Goal: Task Accomplishment & Management: Complete application form

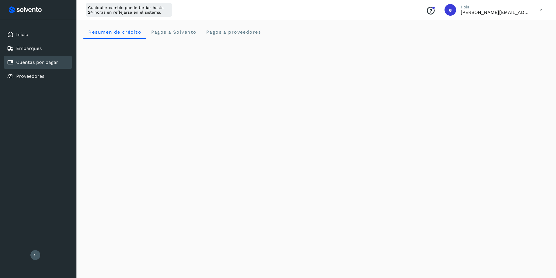
click at [541, 9] on icon at bounding box center [541, 10] width 12 height 12
click at [495, 38] on div "Cerrar sesión" at bounding box center [512, 37] width 69 height 11
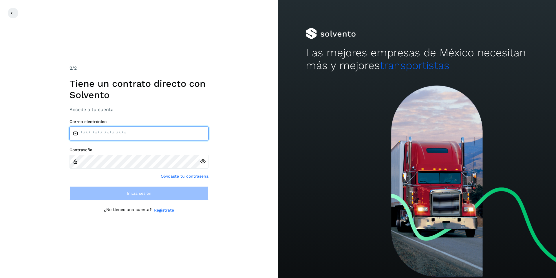
click at [123, 130] on input "email" at bounding box center [139, 133] width 139 height 14
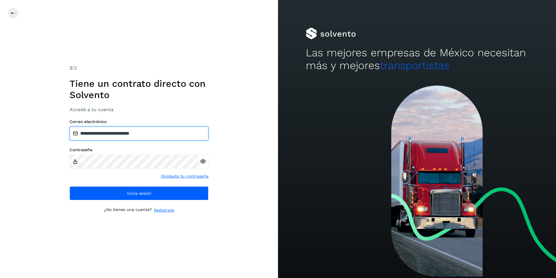
click at [122, 131] on input "**********" at bounding box center [139, 133] width 139 height 14
drag, startPoint x: 163, startPoint y: 133, endPoint x: 17, endPoint y: 134, distance: 146.1
click at [16, 134] on div "**********" at bounding box center [139, 139] width 278 height 278
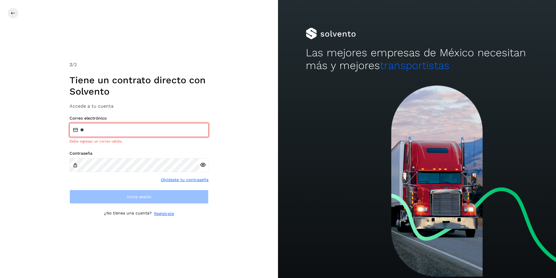
type input "**********"
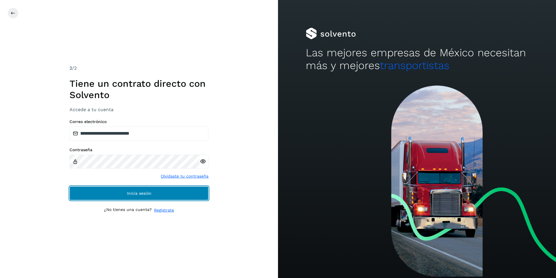
click at [144, 192] on span "Inicia sesión" at bounding box center [139, 193] width 25 height 4
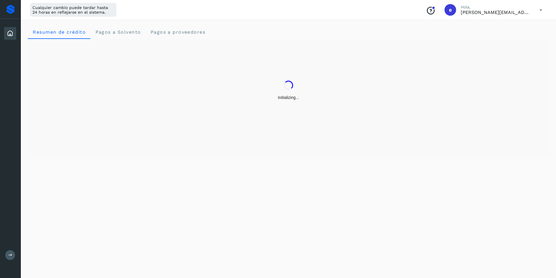
click at [11, 253] on icon at bounding box center [10, 255] width 4 height 4
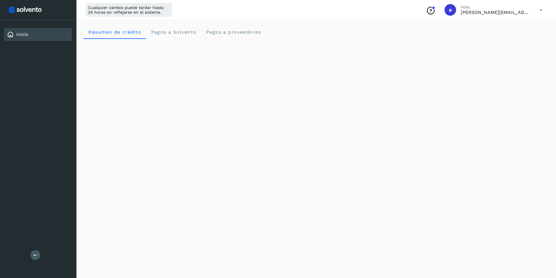
click at [540, 8] on icon at bounding box center [541, 10] width 12 height 12
click at [510, 39] on div "Cerrar sesión" at bounding box center [512, 37] width 69 height 11
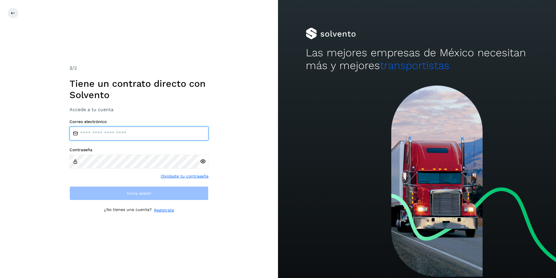
drag, startPoint x: 159, startPoint y: 127, endPoint x: 157, endPoint y: 130, distance: 3.1
click at [158, 127] on input "email" at bounding box center [139, 133] width 139 height 14
type input "**********"
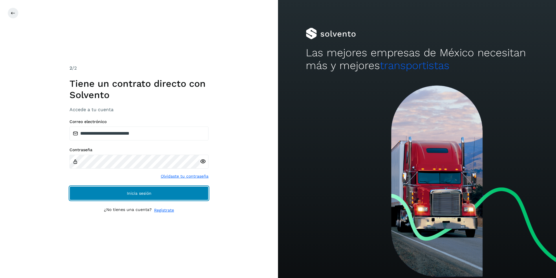
click at [148, 191] on span "Inicia sesión" at bounding box center [139, 193] width 25 height 4
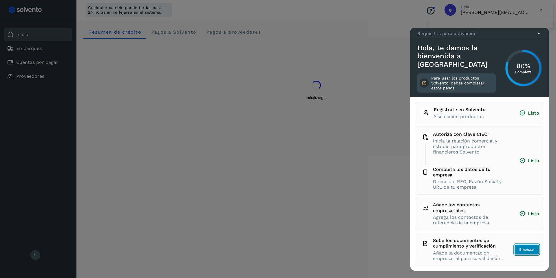
click at [527, 250] on span "Empezar" at bounding box center [527, 249] width 15 height 5
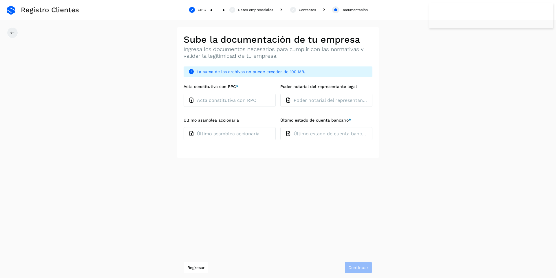
click at [308, 132] on p "Último estado de cuenta bancario" at bounding box center [331, 134] width 74 height 6
click at [281, 127] on input "Último estado de cuenta bancario *" at bounding box center [280, 127] width 0 height 0
click at [316, 131] on p "Último estado de cuenta bancario" at bounding box center [331, 134] width 74 height 6
click at [281, 127] on input "Último estado de cuenta bancario *" at bounding box center [280, 127] width 0 height 0
click at [314, 137] on div "Último estado de cuenta bancario" at bounding box center [327, 133] width 92 height 13
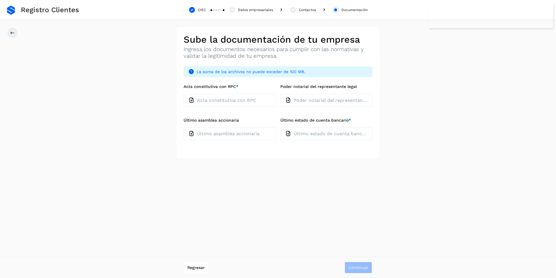
click at [281, 127] on input "Último estado de cuenta bancario *" at bounding box center [280, 127] width 0 height 0
click at [331, 160] on div "**********" at bounding box center [278, 139] width 556 height 278
click at [352, 119] on label "Último estado de cuenta bancario *" at bounding box center [327, 120] width 92 height 5
click at [281, 127] on input "Último estado de cuenta bancario *" at bounding box center [280, 127] width 0 height 0
click at [306, 133] on p "Último estado de cuenta bancario" at bounding box center [331, 134] width 74 height 6
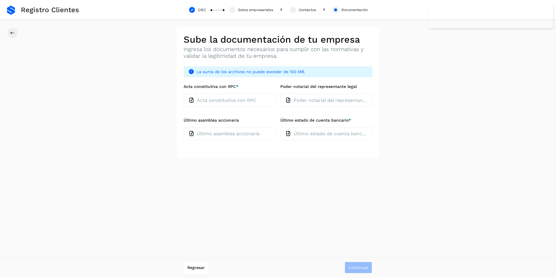
click at [281, 127] on input "Último estado de cuenta bancario *" at bounding box center [280, 127] width 0 height 0
type input "**********"
click at [254, 98] on p "Acta constitutiva con RPC" at bounding box center [226, 100] width 59 height 6
click at [184, 94] on input "Acta constitutiva con RPC *" at bounding box center [183, 93] width 0 height 0
click at [330, 131] on p "IMG_3216 (1).pdf" at bounding box center [312, 134] width 37 height 6
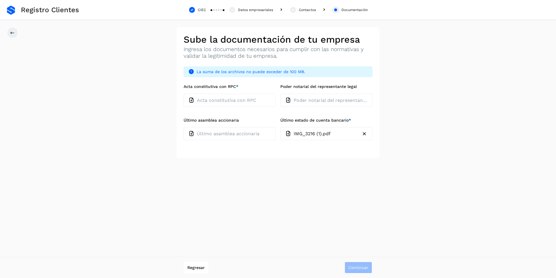
click at [281, 127] on input "Último estado de cuenta bancario *" at bounding box center [280, 127] width 0 height 0
click at [314, 133] on p "Último estado de cuenta bancario" at bounding box center [331, 134] width 74 height 6
click at [281, 127] on input "Último estado de cuenta bancario *" at bounding box center [280, 127] width 0 height 0
type input "**********"
click at [367, 133] on icon "button" at bounding box center [365, 133] width 6 height 6
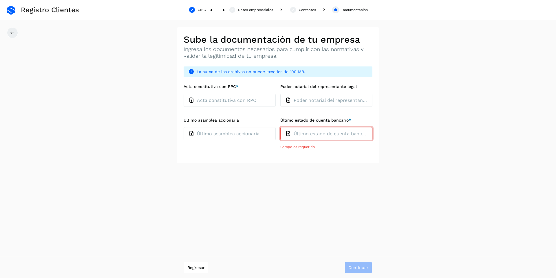
click at [295, 135] on p "Último estado de cuenta bancario" at bounding box center [331, 134] width 74 height 6
click at [281, 127] on input "Último estado de cuenta bancario *" at bounding box center [280, 127] width 0 height 0
type input "**********"
click at [250, 100] on p "Acta constitutiva con RPC" at bounding box center [226, 100] width 59 height 6
click at [184, 94] on input "Acta constitutiva con RPC *" at bounding box center [183, 93] width 0 height 0
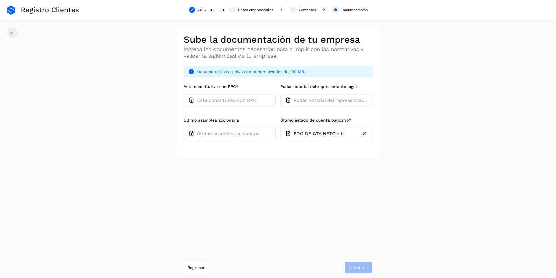
type input "**********"
click at [268, 98] on icon "button" at bounding box center [268, 100] width 6 height 6
click at [297, 133] on p "Último estado de cuenta bancario" at bounding box center [331, 134] width 74 height 6
click at [281, 127] on input "Último estado de cuenta bancario *" at bounding box center [280, 127] width 0 height 0
type input "**********"
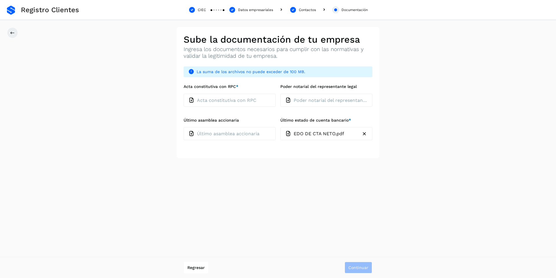
click at [364, 136] on icon "button" at bounding box center [365, 133] width 6 height 6
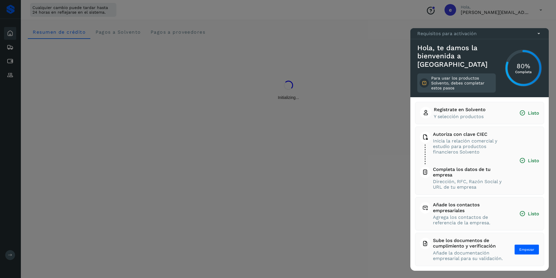
click at [539, 37] on icon at bounding box center [539, 33] width 6 height 6
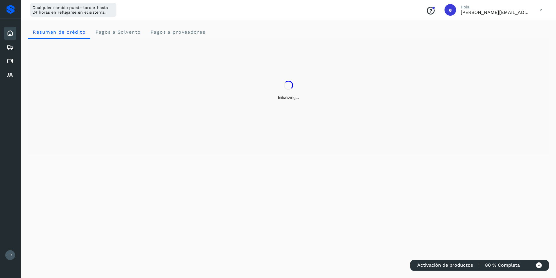
click at [539, 8] on icon at bounding box center [541, 10] width 12 height 12
click at [505, 41] on div "Cerrar sesión" at bounding box center [512, 37] width 69 height 11
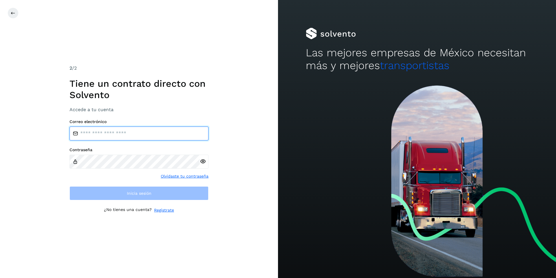
click at [153, 131] on input "email" at bounding box center [139, 133] width 139 height 14
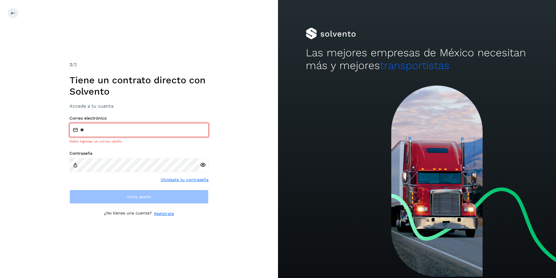
type input "**********"
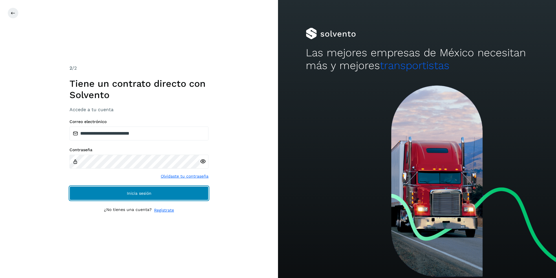
click at [164, 190] on button "Inicia sesión" at bounding box center [139, 193] width 139 height 14
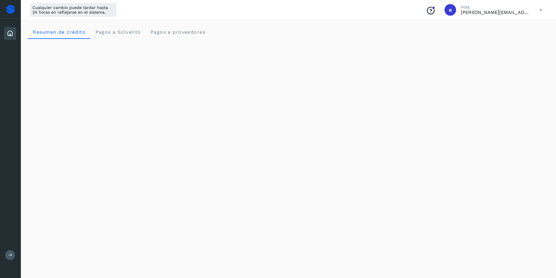
click at [13, 256] on button at bounding box center [10, 255] width 10 height 10
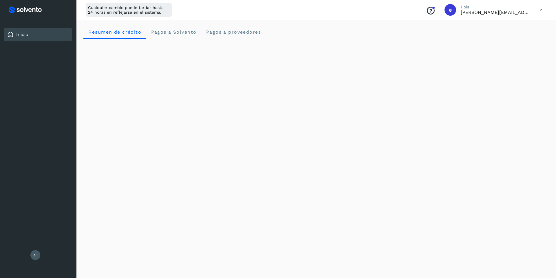
click at [543, 8] on icon at bounding box center [541, 10] width 12 height 12
click at [500, 37] on div "Cerrar sesión" at bounding box center [512, 37] width 69 height 11
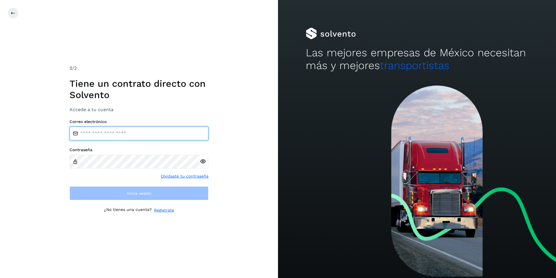
click at [104, 135] on input "email" at bounding box center [139, 133] width 139 height 14
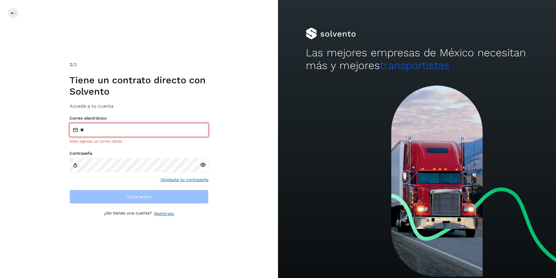
type input "**********"
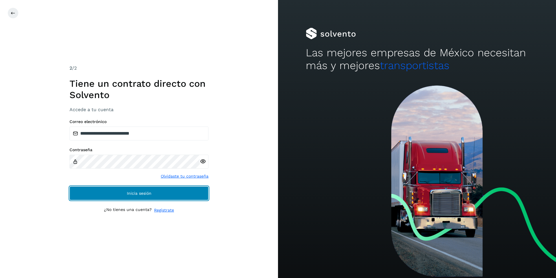
click at [137, 195] on span "Inicia sesión" at bounding box center [139, 193] width 25 height 4
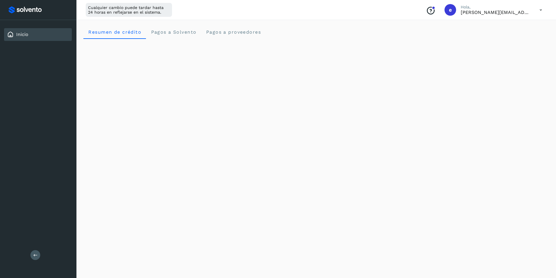
click at [541, 10] on icon at bounding box center [541, 10] width 12 height 12
click at [526, 41] on div "Cerrar sesión" at bounding box center [512, 37] width 69 height 11
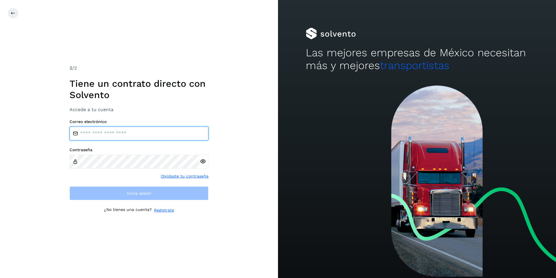
click at [111, 137] on input "email" at bounding box center [139, 133] width 139 height 14
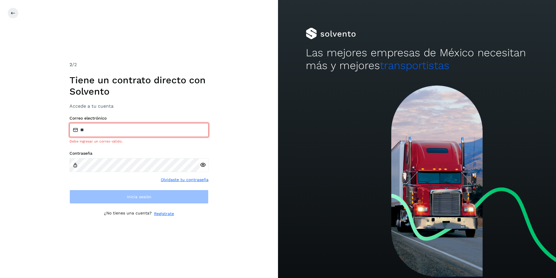
type input "**********"
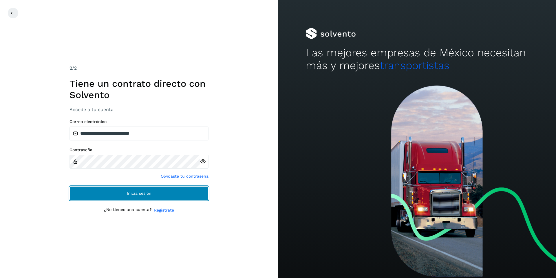
click at [131, 186] on button "Inicia sesión" at bounding box center [139, 193] width 139 height 14
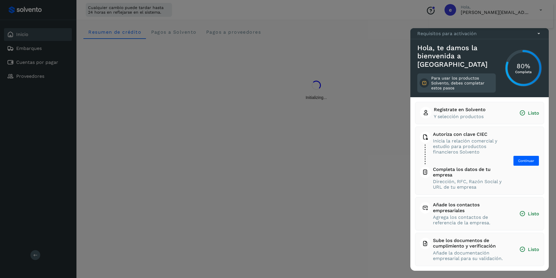
click at [541, 37] on icon at bounding box center [539, 33] width 6 height 6
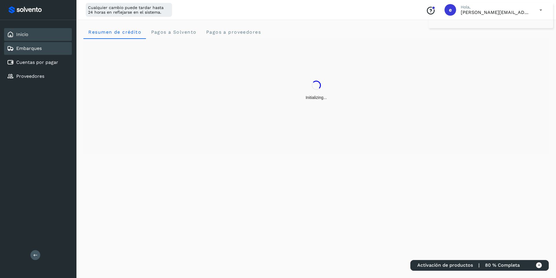
click at [53, 45] on div "Embarques" at bounding box center [38, 48] width 68 height 13
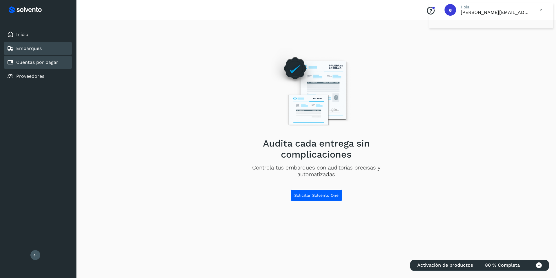
click at [60, 57] on div "Cuentas por pagar" at bounding box center [38, 62] width 68 height 13
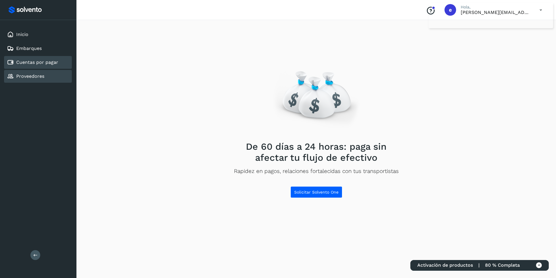
click at [34, 77] on link "Proveedores" at bounding box center [30, 76] width 28 height 6
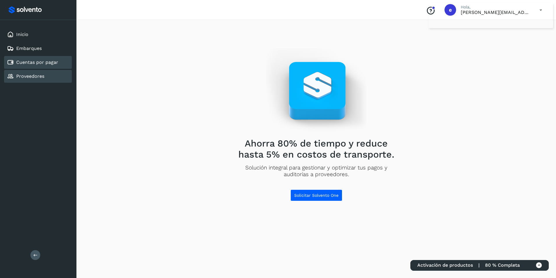
click at [43, 63] on link "Cuentas por pagar" at bounding box center [37, 62] width 42 height 6
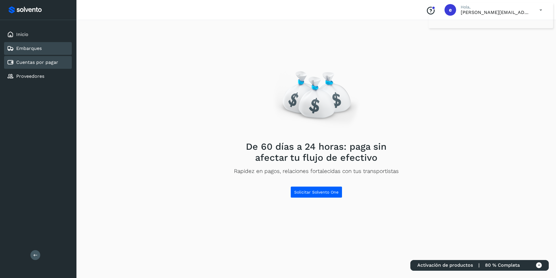
click at [41, 48] on link "Embarques" at bounding box center [29, 49] width 26 height 6
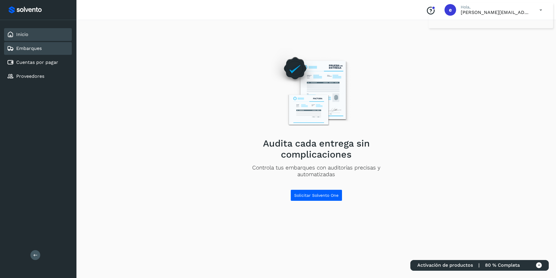
click at [38, 35] on div "Inicio" at bounding box center [38, 34] width 68 height 13
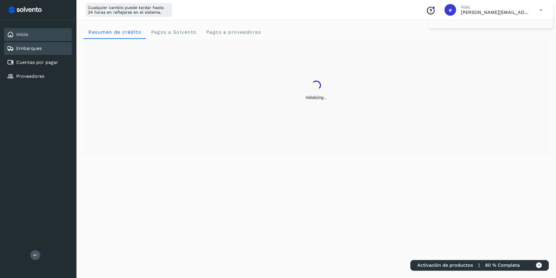
click at [58, 48] on div "Embarques" at bounding box center [38, 48] width 68 height 13
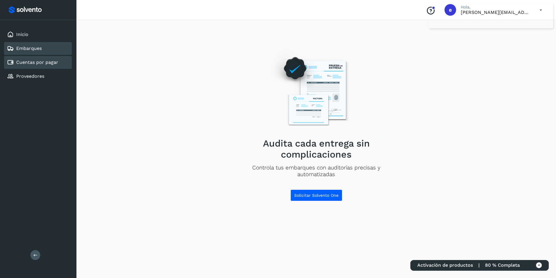
click at [61, 60] on div "Cuentas por pagar" at bounding box center [38, 62] width 68 height 13
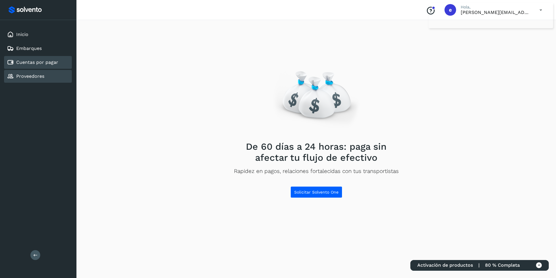
click at [58, 70] on div "Proveedores" at bounding box center [38, 76] width 68 height 13
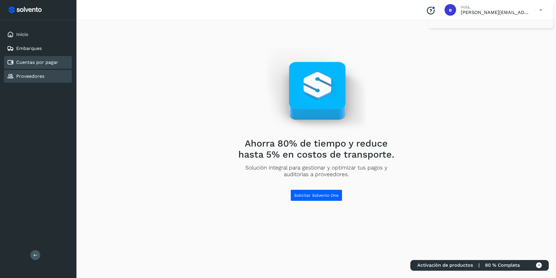
click at [57, 58] on div "Cuentas por pagar" at bounding box center [38, 62] width 68 height 13
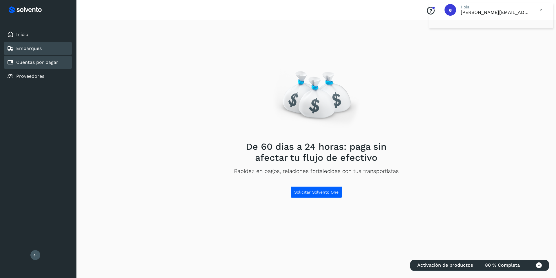
click at [47, 44] on div "Embarques" at bounding box center [38, 48] width 68 height 13
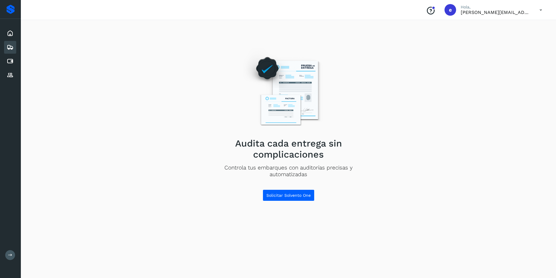
click at [14, 255] on button at bounding box center [10, 255] width 10 height 10
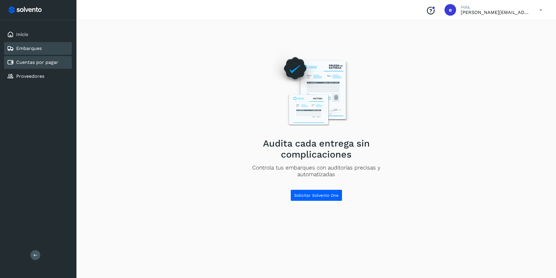
click at [37, 61] on link "Cuentas por pagar" at bounding box center [37, 62] width 42 height 6
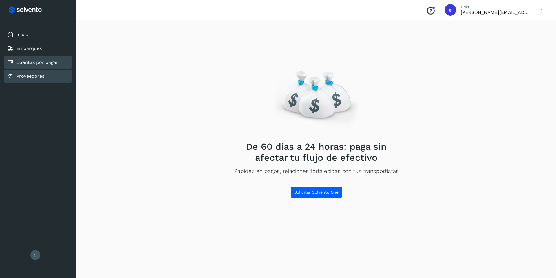
click at [36, 74] on link "Proveedores" at bounding box center [30, 76] width 28 height 6
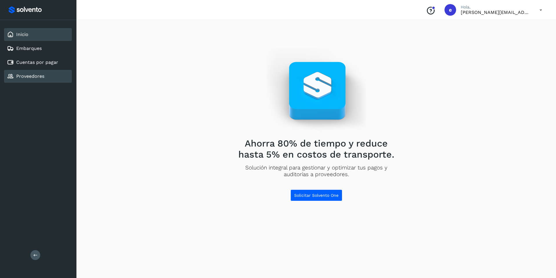
click at [38, 38] on div "Inicio" at bounding box center [38, 34] width 68 height 13
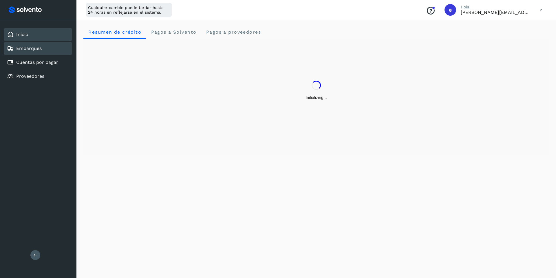
click at [36, 51] on link "Embarques" at bounding box center [29, 49] width 26 height 6
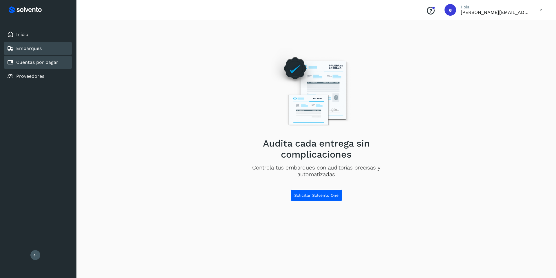
click at [42, 63] on link "Cuentas por pagar" at bounding box center [37, 62] width 42 height 6
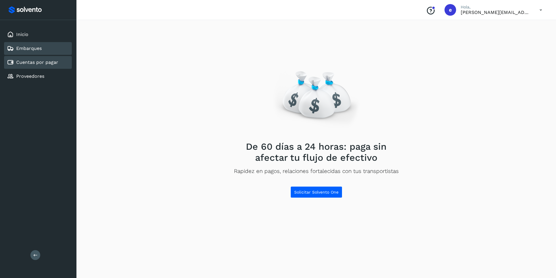
click at [43, 47] on div "Embarques" at bounding box center [38, 48] width 68 height 13
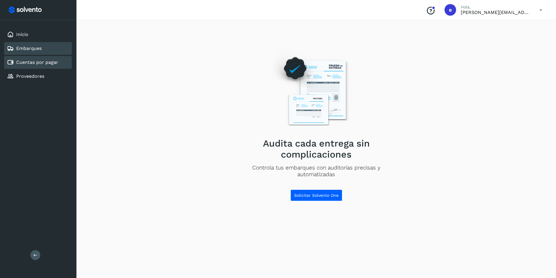
click at [43, 62] on link "Cuentas por pagar" at bounding box center [37, 62] width 42 height 6
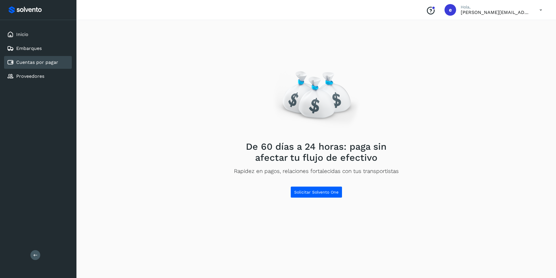
click at [542, 7] on icon at bounding box center [541, 10] width 12 height 12
click at [524, 37] on div "Cerrar sesión" at bounding box center [512, 37] width 69 height 11
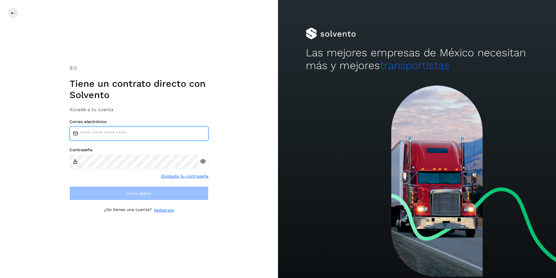
click at [127, 132] on input "email" at bounding box center [139, 133] width 139 height 14
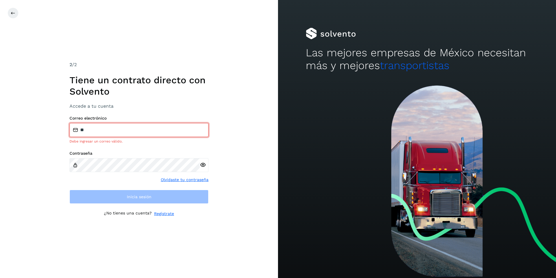
type input "**********"
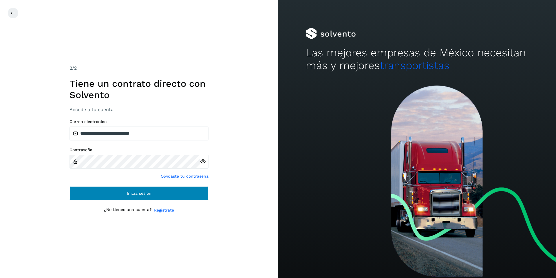
click at [130, 186] on div "**********" at bounding box center [139, 159] width 139 height 81
click at [130, 188] on button "Inicia sesión" at bounding box center [139, 193] width 139 height 14
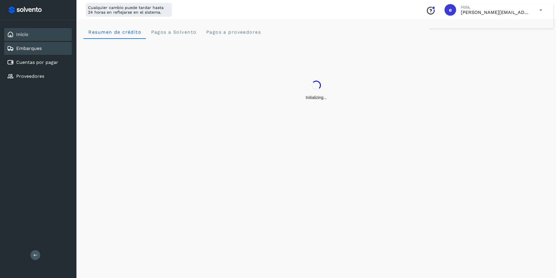
click at [43, 49] on div "Embarques" at bounding box center [38, 48] width 68 height 13
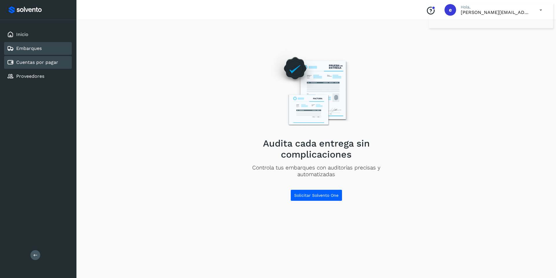
click at [50, 63] on link "Cuentas por pagar" at bounding box center [37, 62] width 42 height 6
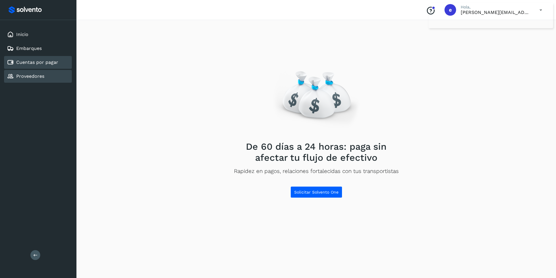
click at [48, 76] on div "Proveedores" at bounding box center [38, 76] width 68 height 13
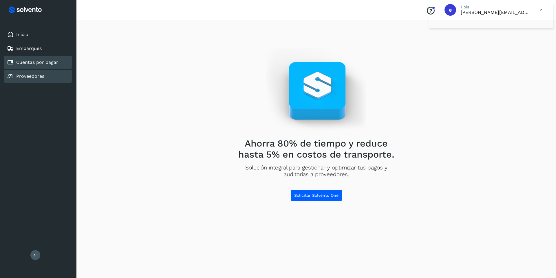
click at [52, 63] on link "Cuentas por pagar" at bounding box center [37, 62] width 42 height 6
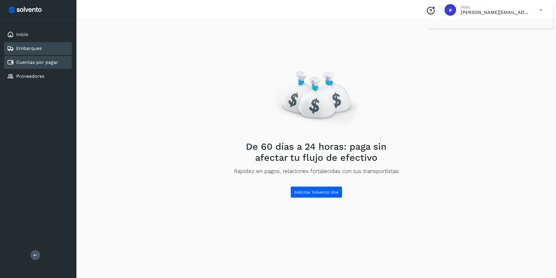
click at [54, 50] on div "Embarques" at bounding box center [38, 48] width 68 height 13
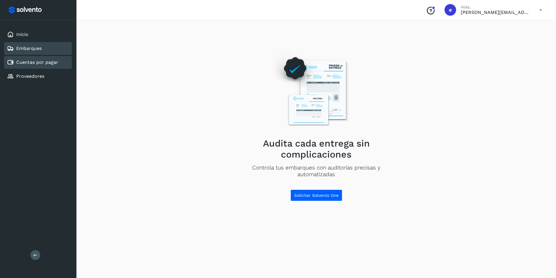
click at [35, 63] on link "Cuentas por pagar" at bounding box center [37, 62] width 42 height 6
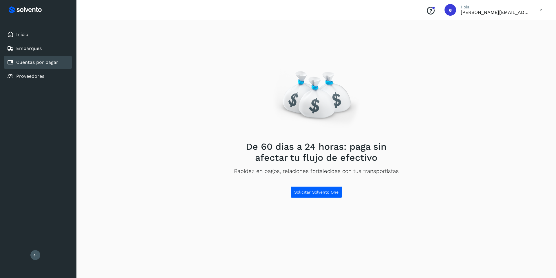
click at [541, 9] on icon at bounding box center [541, 10] width 12 height 12
click at [503, 39] on div "Cerrar sesión" at bounding box center [512, 37] width 69 height 11
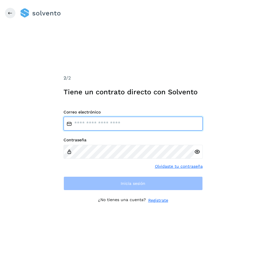
click at [152, 129] on input "email" at bounding box center [132, 124] width 139 height 14
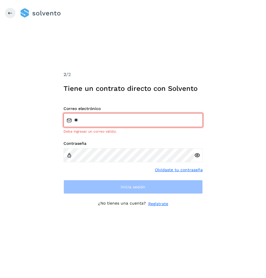
type input "**********"
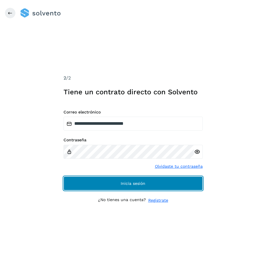
click at [175, 183] on button "Inicia sesión" at bounding box center [132, 183] width 139 height 14
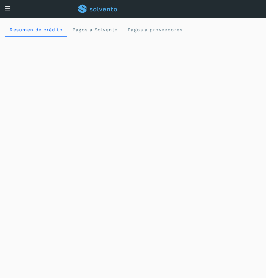
click at [6, 8] on icon at bounding box center [8, 8] width 6 height 6
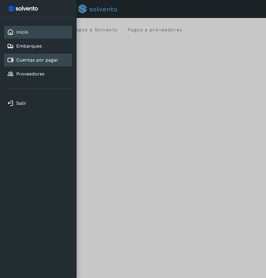
click at [26, 61] on link "Cuentas por pagar" at bounding box center [37, 60] width 42 height 6
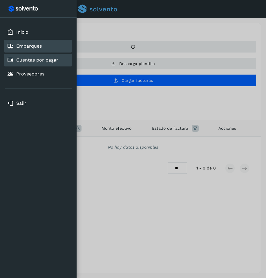
click at [39, 47] on link "Embarques" at bounding box center [29, 46] width 26 height 6
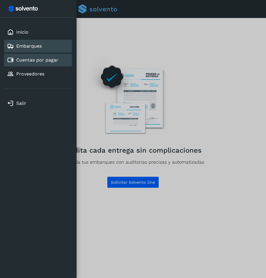
click at [39, 63] on link "Cuentas por pagar" at bounding box center [37, 60] width 42 height 6
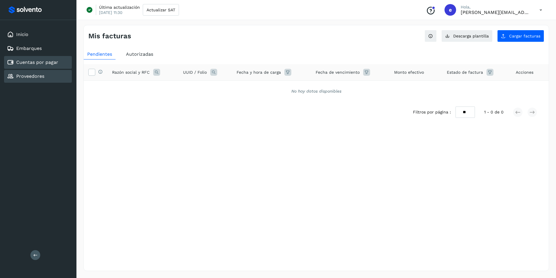
click at [45, 77] on div "Proveedores" at bounding box center [38, 76] width 68 height 13
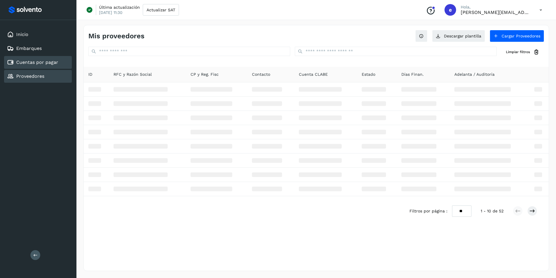
click at [47, 62] on link "Cuentas por pagar" at bounding box center [37, 62] width 42 height 6
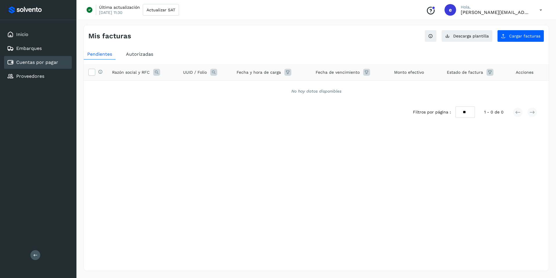
click at [541, 11] on icon at bounding box center [541, 10] width 12 height 12
click at [504, 39] on div "Cerrar sesión" at bounding box center [512, 37] width 69 height 11
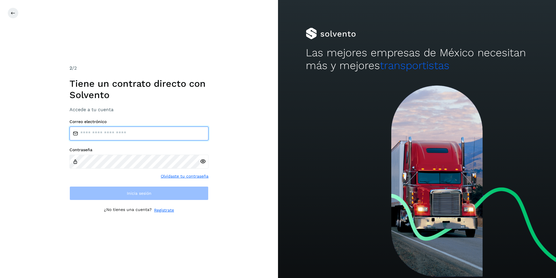
click at [172, 129] on input "email" at bounding box center [139, 133] width 139 height 14
type input "**********"
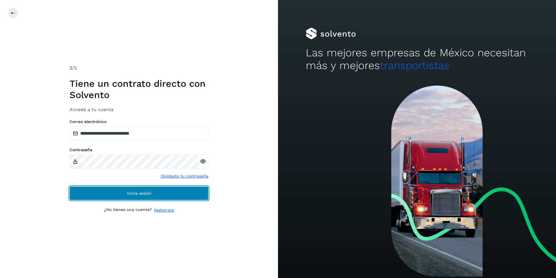
click at [135, 186] on button "Inicia sesión" at bounding box center [139, 193] width 139 height 14
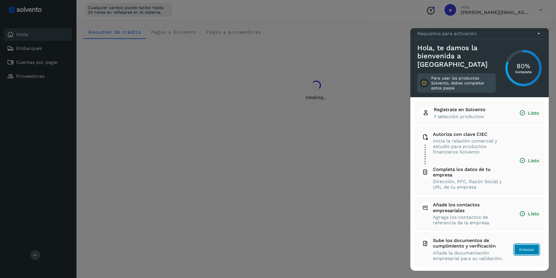
click at [525, 248] on span "Empezar" at bounding box center [527, 249] width 15 height 5
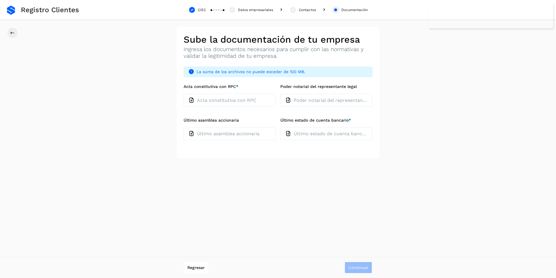
click at [203, 101] on p "Acta constitutiva con RPC" at bounding box center [226, 100] width 59 height 6
click at [184, 94] on input "Acta constitutiva con RPC *" at bounding box center [183, 93] width 0 height 0
click at [336, 125] on div "Último estado de cuenta bancario * Último estado de cuenta bancario" at bounding box center [327, 131] width 92 height 27
click at [294, 131] on p "Último estado de cuenta bancario" at bounding box center [331, 134] width 74 height 6
click at [281, 127] on input "Último estado de cuenta bancario *" at bounding box center [280, 127] width 0 height 0
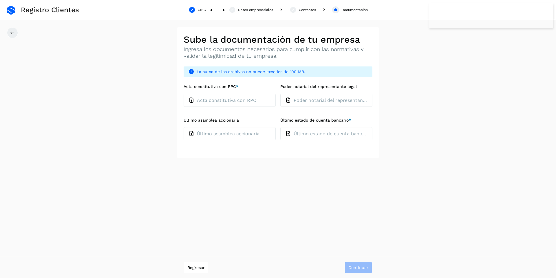
type input "**********"
click at [198, 100] on p "Acta constitutiva con RPC" at bounding box center [226, 100] width 59 height 6
click at [184, 94] on input "Acta constitutiva con RPC *" at bounding box center [183, 93] width 0 height 0
type input "**********"
click at [228, 132] on p "Último asamblea accionaria" at bounding box center [228, 134] width 63 height 6
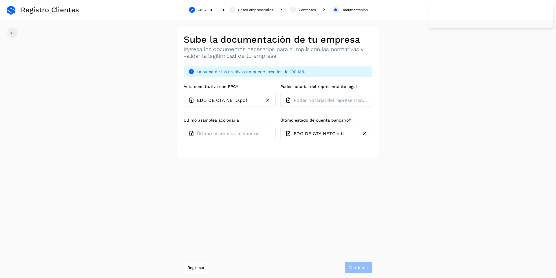
click at [184, 127] on input "Último asamblea accionaria" at bounding box center [183, 127] width 0 height 0
type input "**********"
click at [321, 101] on p "Poder notarial del representante legal" at bounding box center [331, 100] width 74 height 6
click at [281, 94] on input "Poder notarial del representante legal" at bounding box center [280, 93] width 0 height 0
type input "**********"
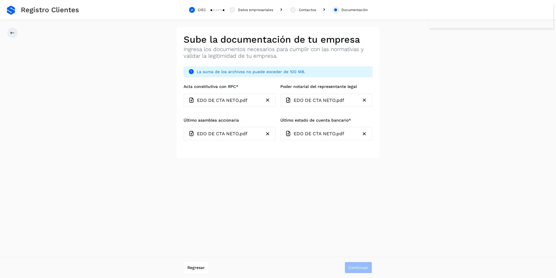
click at [365, 99] on icon "button" at bounding box center [365, 100] width 6 height 6
click at [265, 133] on icon "button" at bounding box center [268, 133] width 6 height 6
click at [266, 100] on icon "button" at bounding box center [268, 100] width 6 height 6
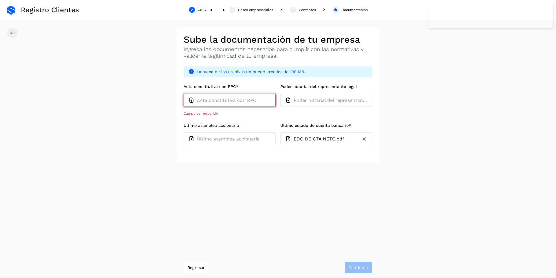
click at [212, 182] on div "**********" at bounding box center [278, 139] width 556 height 278
click at [365, 140] on icon "button" at bounding box center [365, 139] width 6 height 6
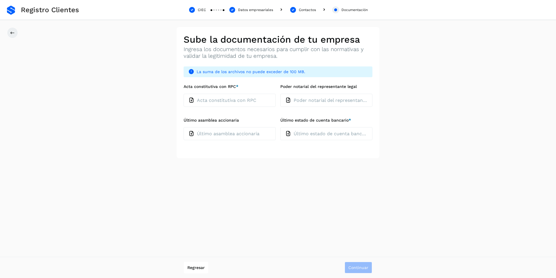
click at [307, 132] on p "Último estado de cuenta bancario" at bounding box center [331, 134] width 74 height 6
click at [281, 127] on input "Último estado de cuenta bancario *" at bounding box center [280, 127] width 0 height 0
type input "**********"
click at [228, 102] on p "Acta constitutiva con RPC" at bounding box center [226, 100] width 59 height 6
click at [184, 94] on input "Acta constitutiva con RPC *" at bounding box center [183, 93] width 0 height 0
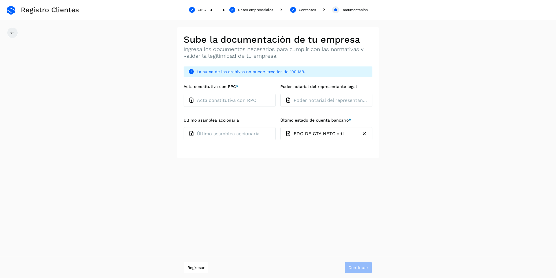
type input "**********"
click at [359, 267] on span "Continuar" at bounding box center [359, 267] width 20 height 4
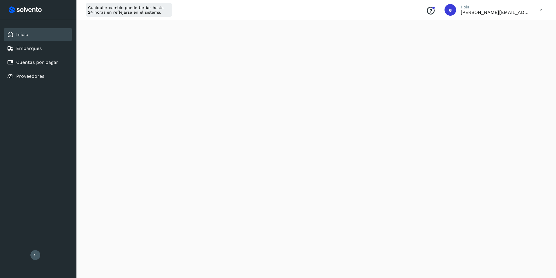
scroll to position [86, 0]
click at [34, 67] on div "Cuentas por pagar" at bounding box center [38, 62] width 68 height 13
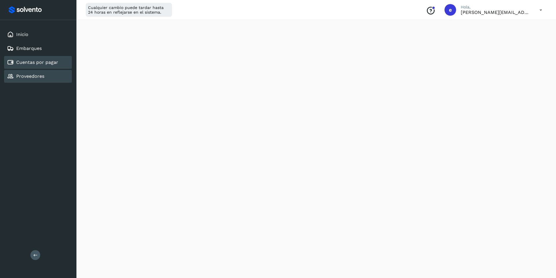
click at [31, 82] on div "Proveedores" at bounding box center [38, 76] width 68 height 13
